Goal: Transaction & Acquisition: Obtain resource

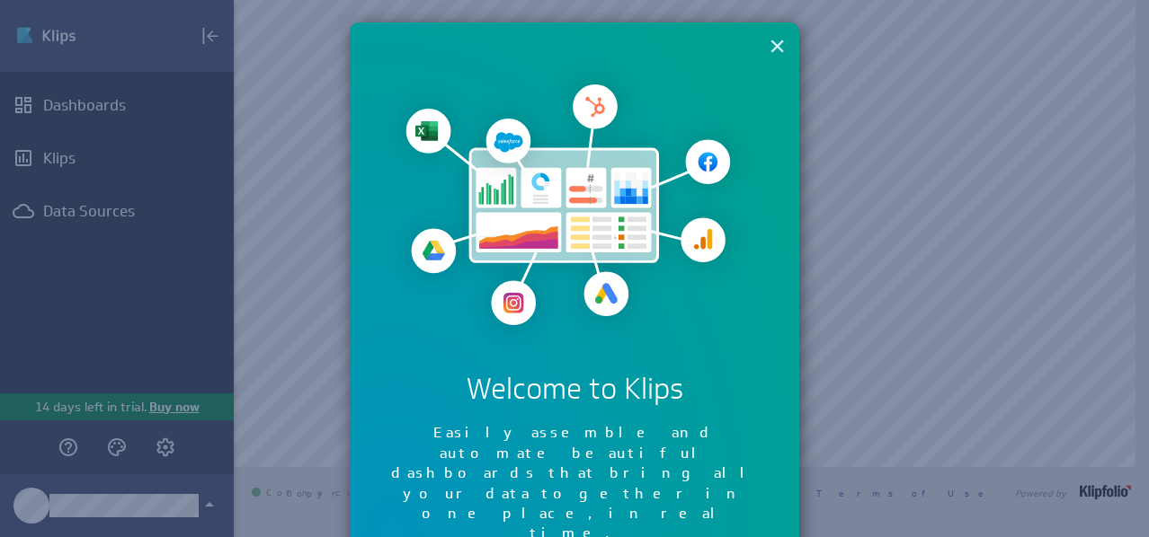
click at [768, 52] on button "×" at bounding box center [776, 46] width 17 height 36
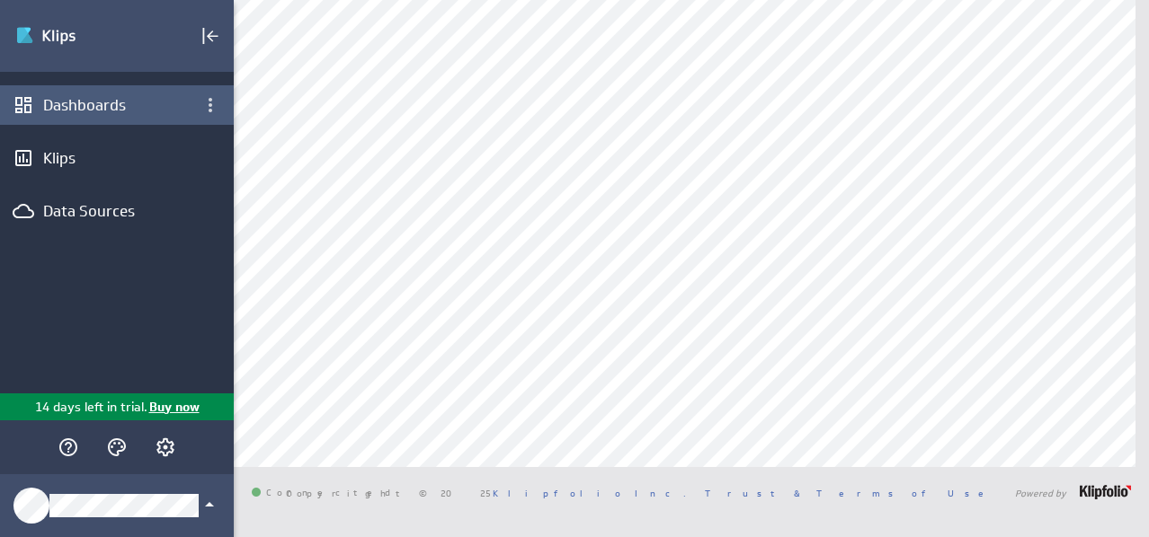
click at [96, 106] on div "Dashboards" at bounding box center [116, 105] width 147 height 20
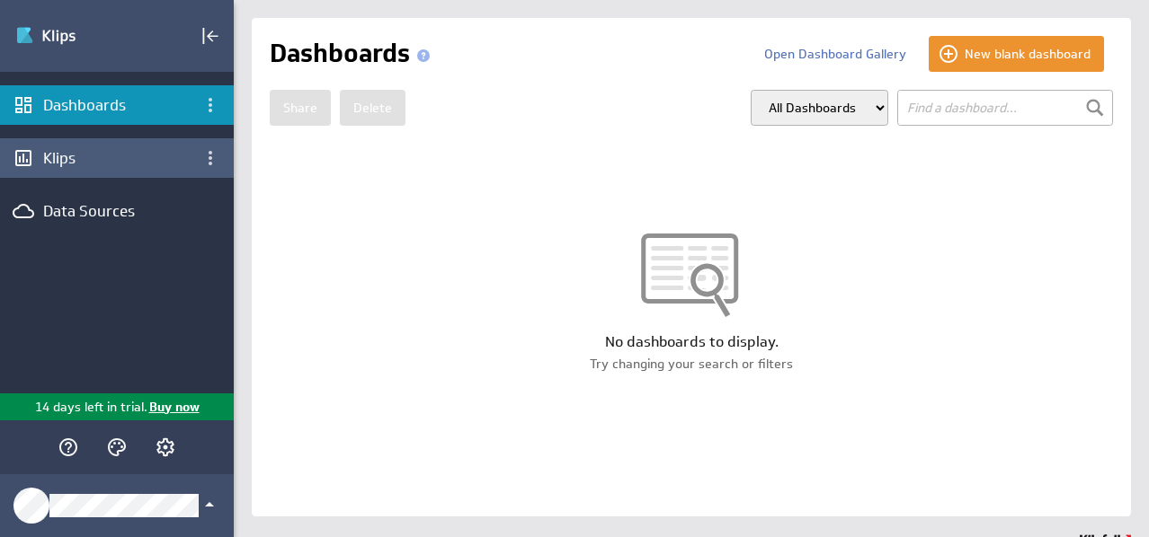
click at [90, 155] on div "Klips" at bounding box center [116, 158] width 147 height 20
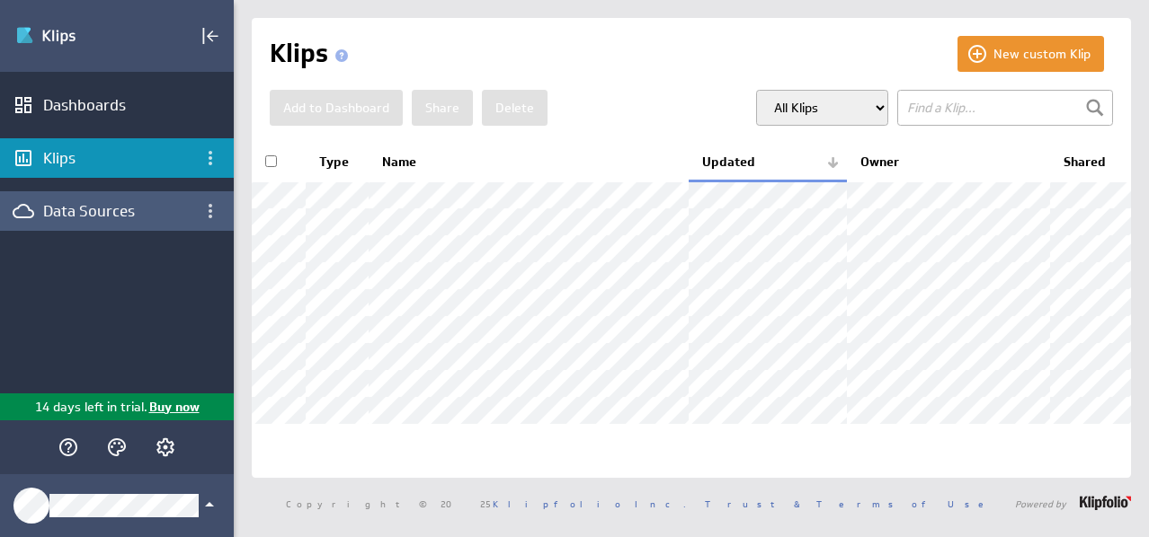
click at [125, 206] on div "Data Sources" at bounding box center [116, 211] width 147 height 20
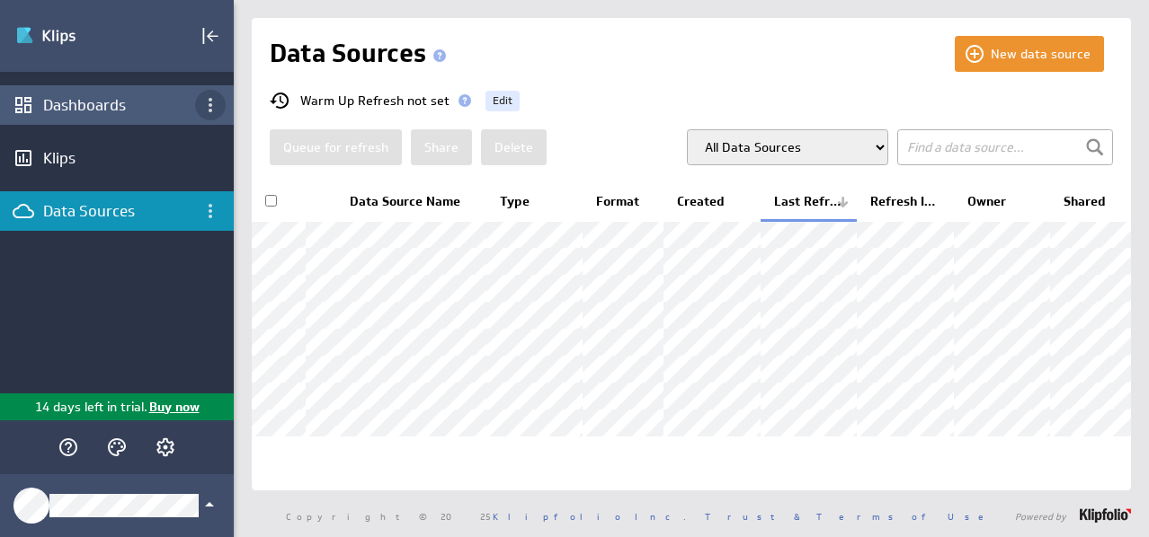
click at [215, 102] on icon "Dashboard menu" at bounding box center [211, 105] width 22 height 22
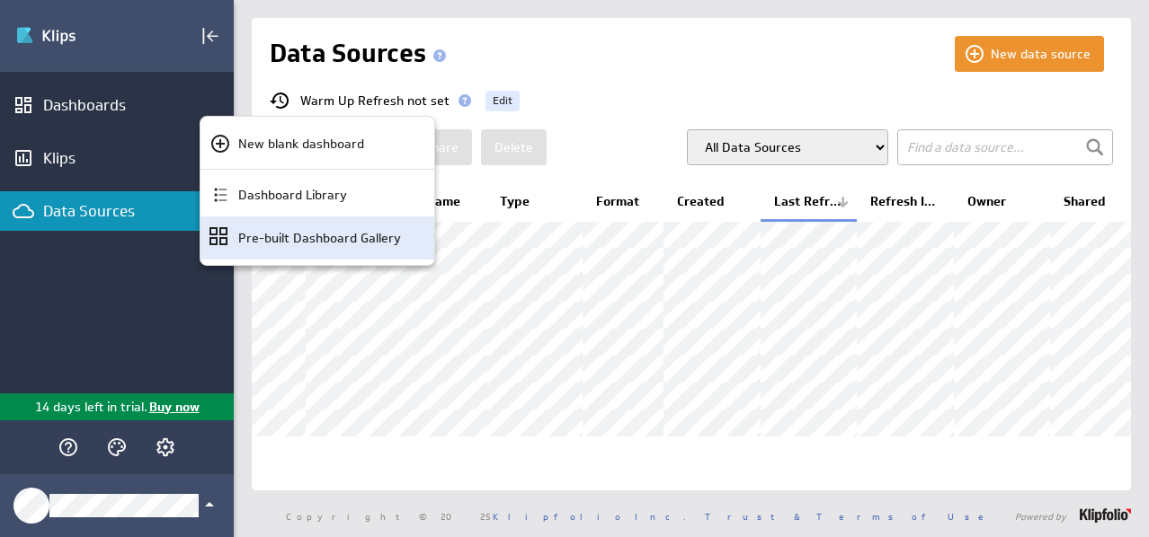
click at [253, 248] on div "Pre-built Dashboard Gallery" at bounding box center [317, 238] width 234 height 43
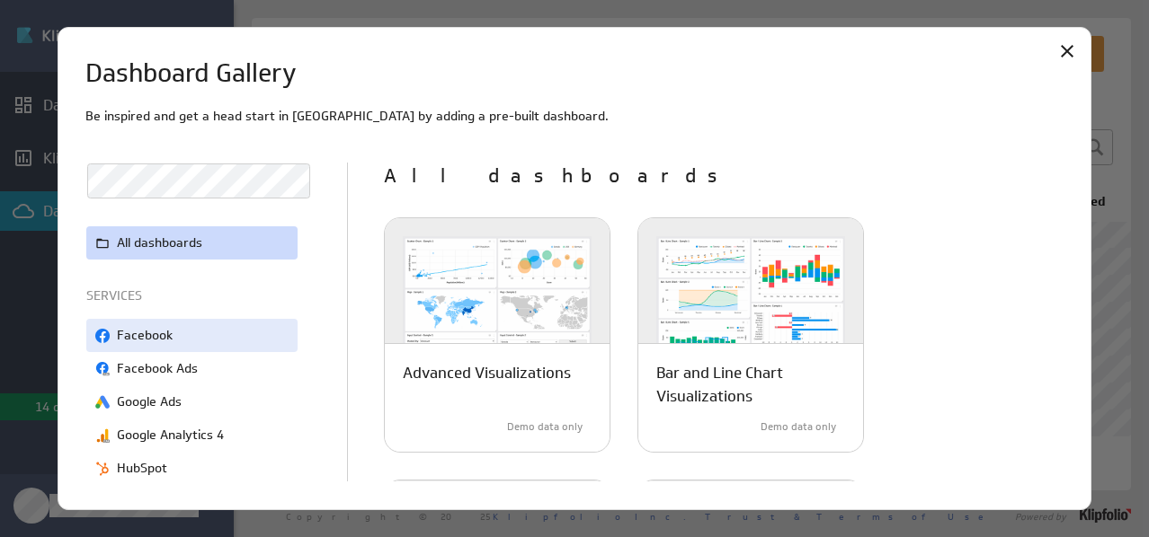
click at [166, 335] on p "Facebook" at bounding box center [145, 335] width 56 height 19
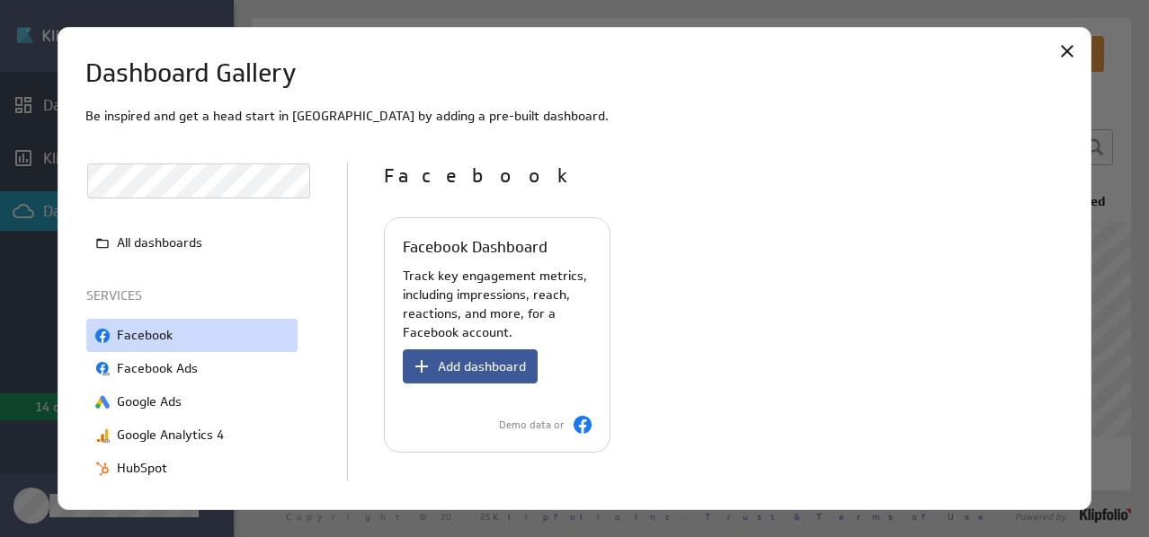
click at [466, 368] on span "Add dashboard" at bounding box center [482, 367] width 88 height 16
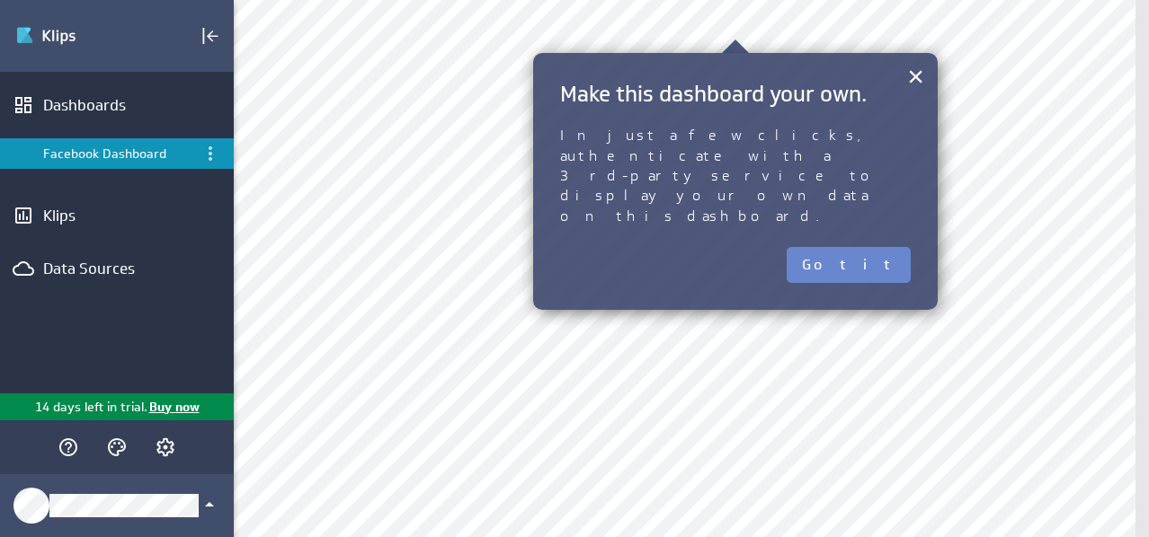
click at [877, 247] on button "Got it" at bounding box center [848, 265] width 124 height 36
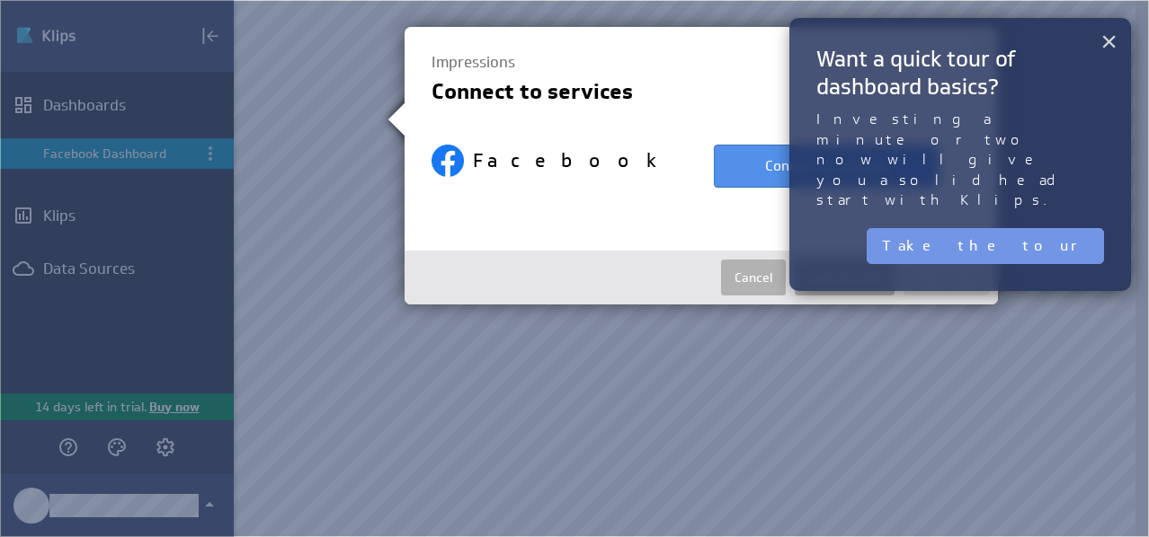
click at [1106, 40] on button "×" at bounding box center [1108, 41] width 17 height 36
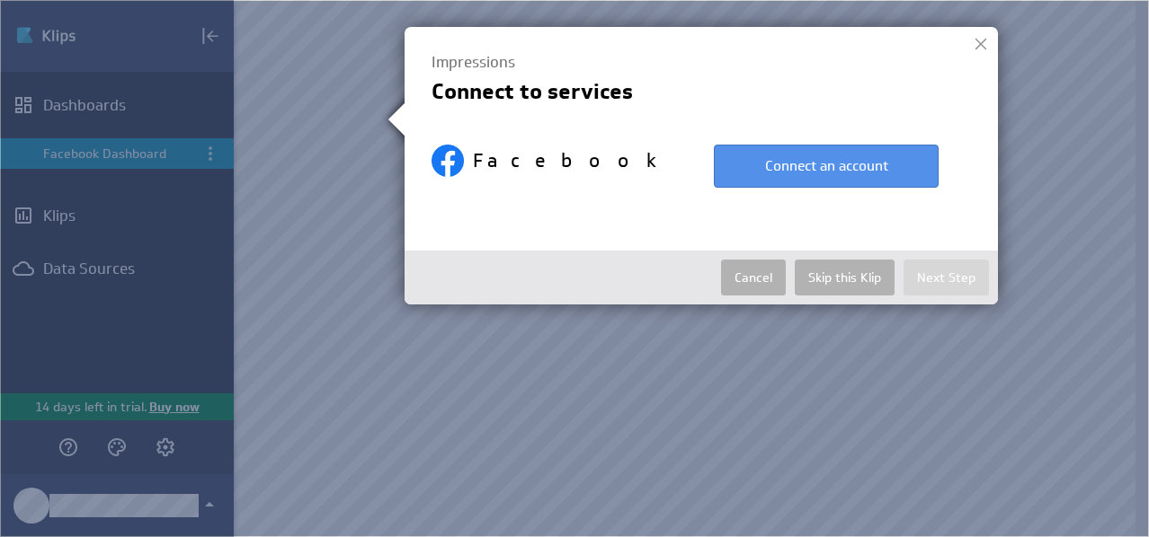
click at [980, 37] on div at bounding box center [980, 44] width 27 height 27
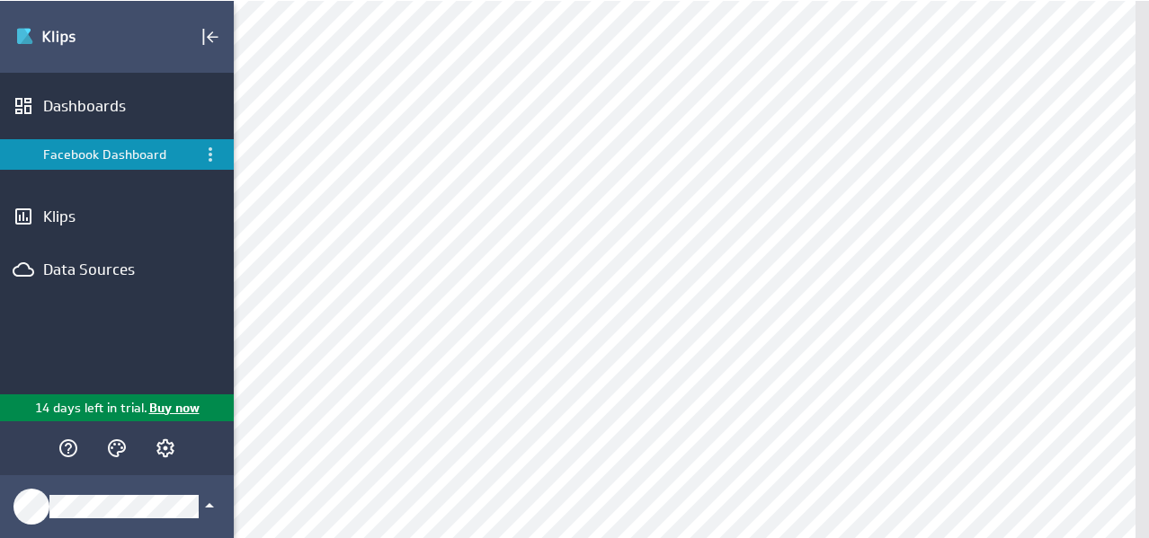
scroll to position [31, 0]
